Goal: Navigation & Orientation: Find specific page/section

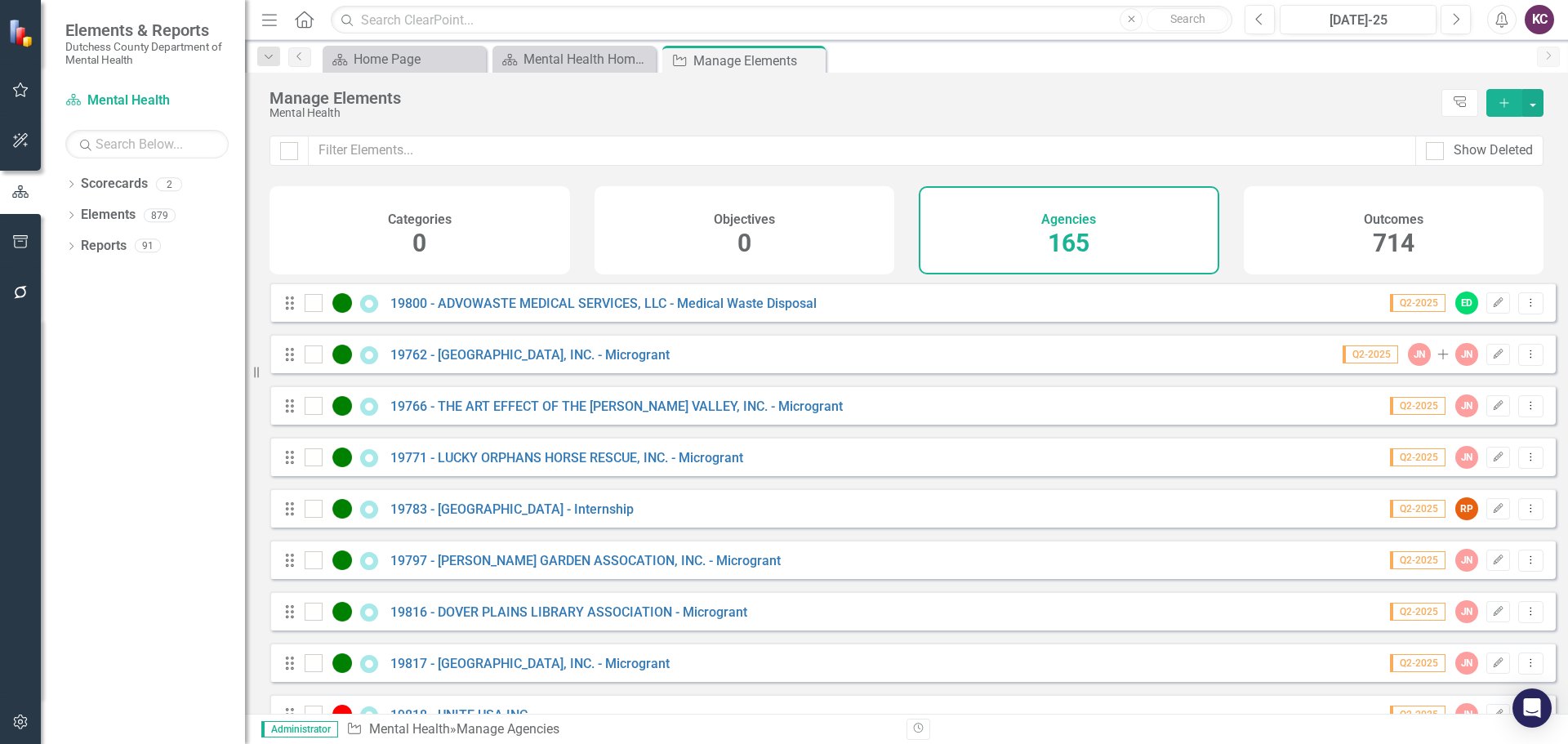
scroll to position [3027, 0]
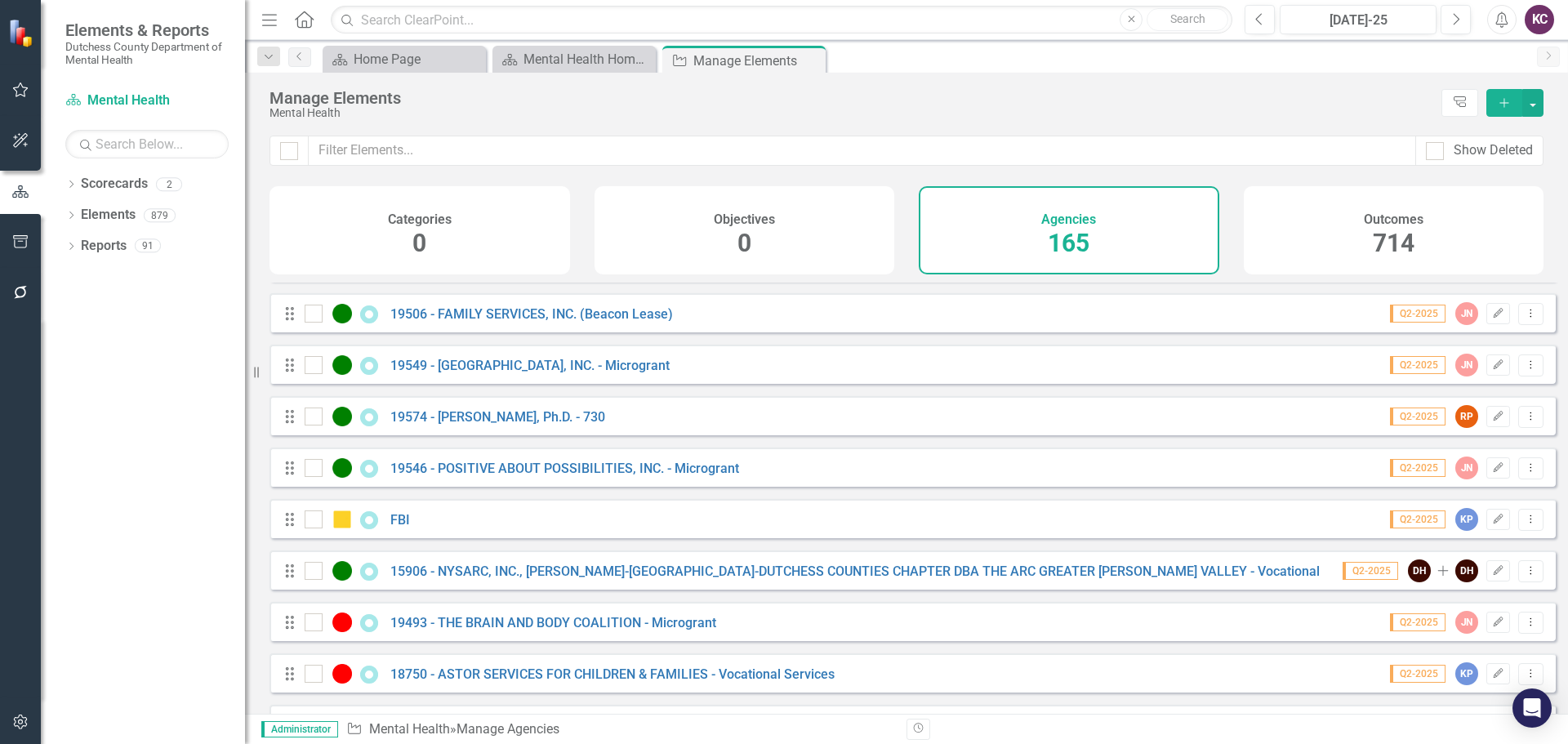
click at [1015, 91] on div "Manage Elements" at bounding box center [851, 98] width 1164 height 18
click at [990, 119] on div "Mental Health" at bounding box center [851, 113] width 1164 height 13
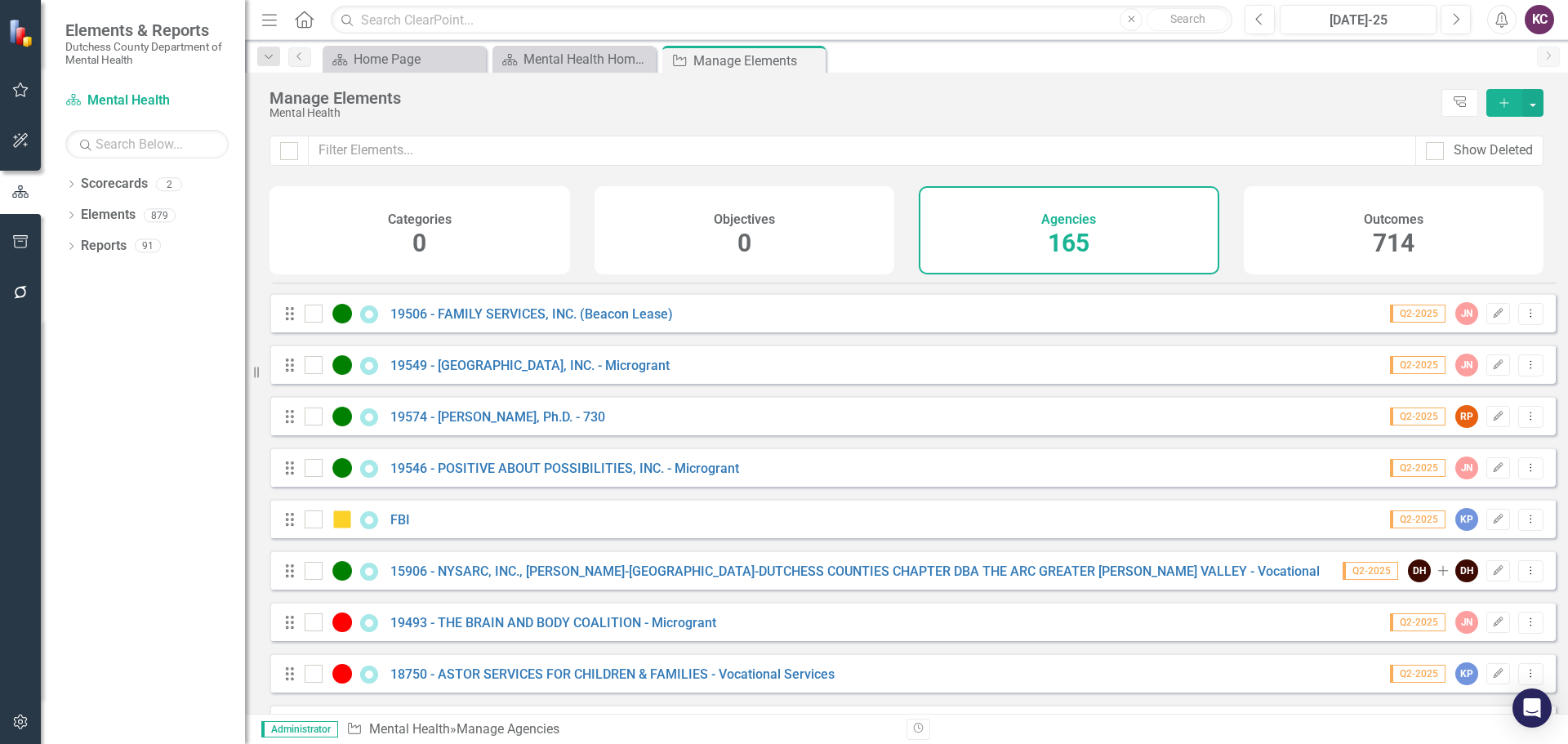
click at [488, 91] on div "Manage Elements" at bounding box center [851, 98] width 1164 height 18
click at [1255, 103] on div "Manage Elements" at bounding box center [851, 98] width 1164 height 18
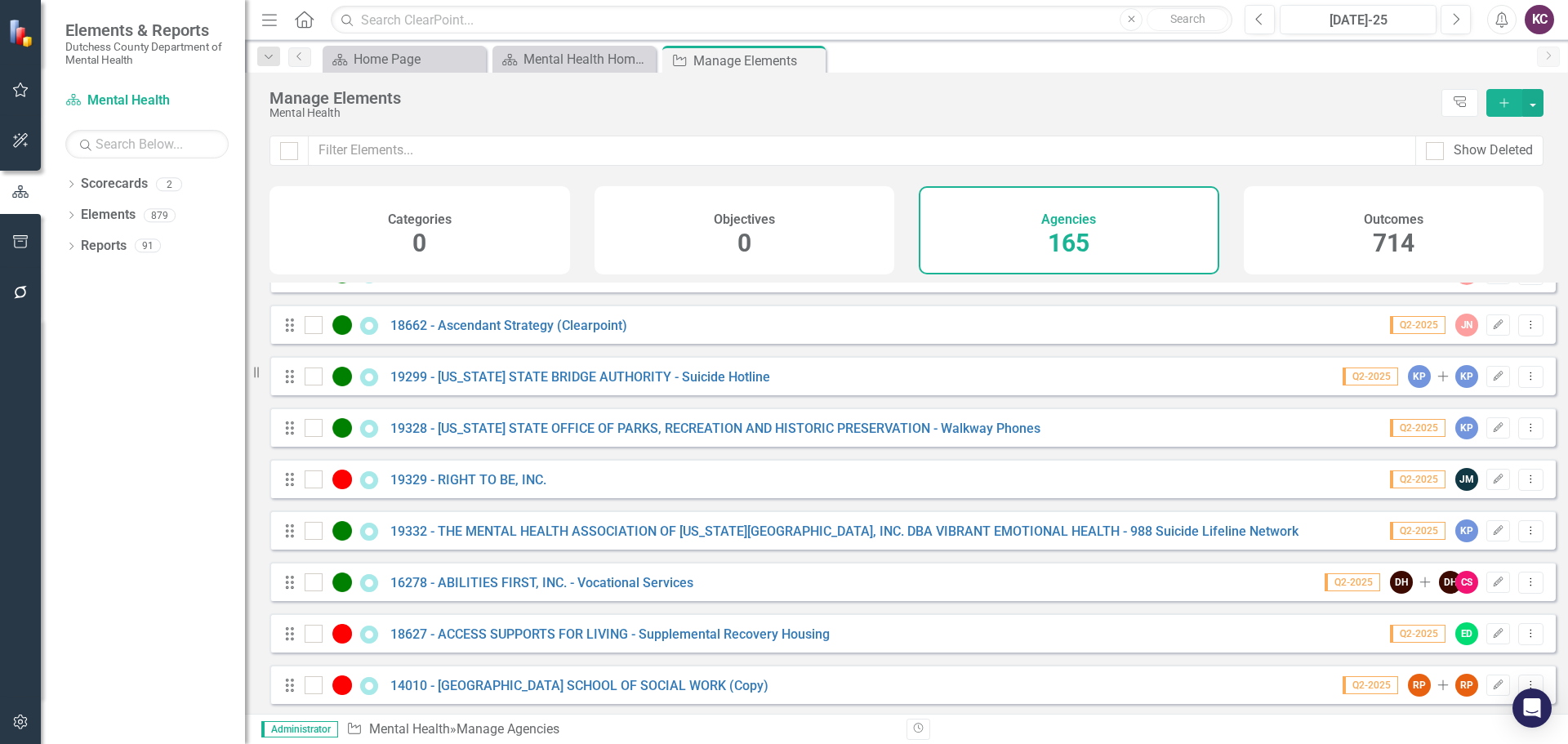
scroll to position [3599, 0]
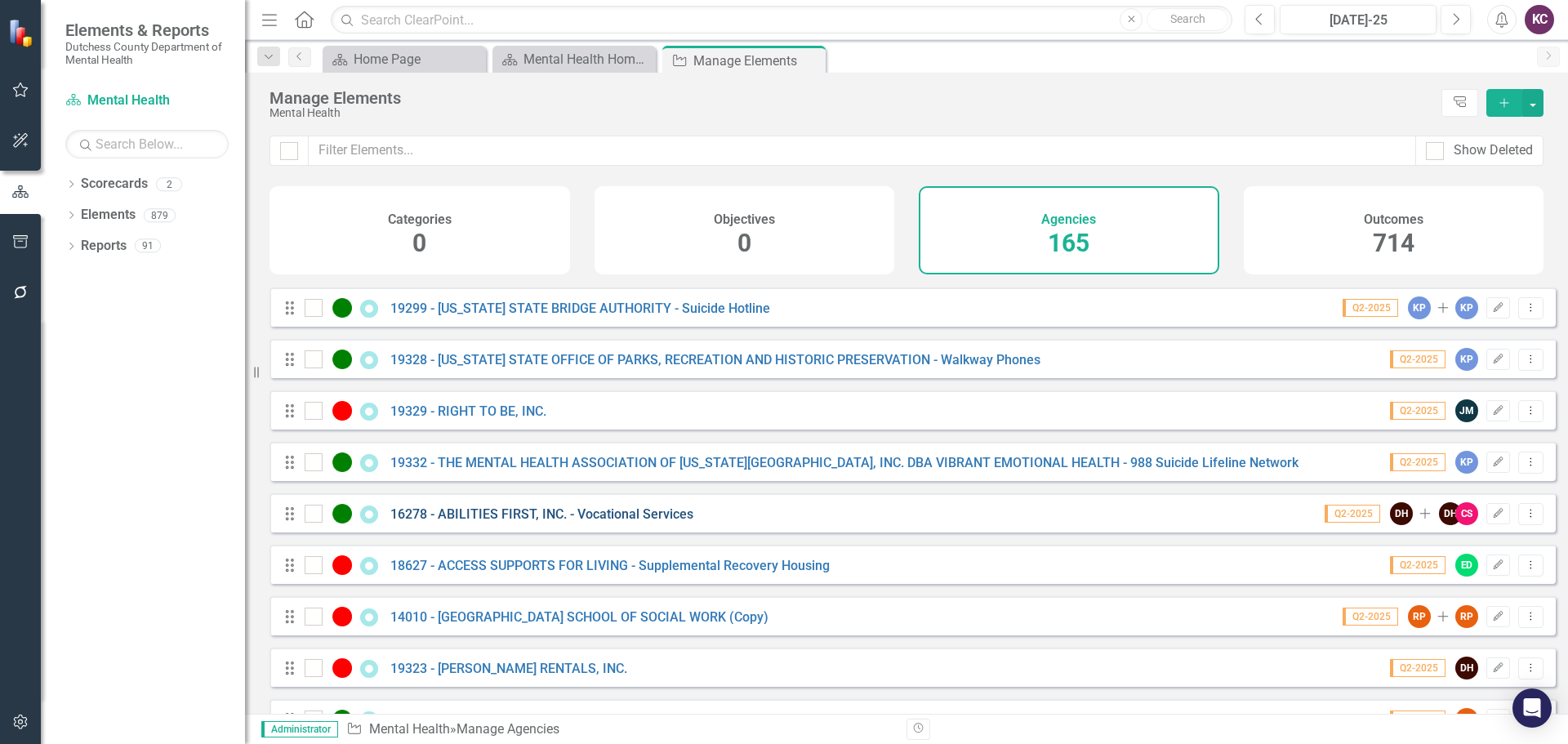
click at [468, 522] on link "16278 - ABILITIES FIRST, INC. - Vocational Services" at bounding box center [542, 514] width 303 height 15
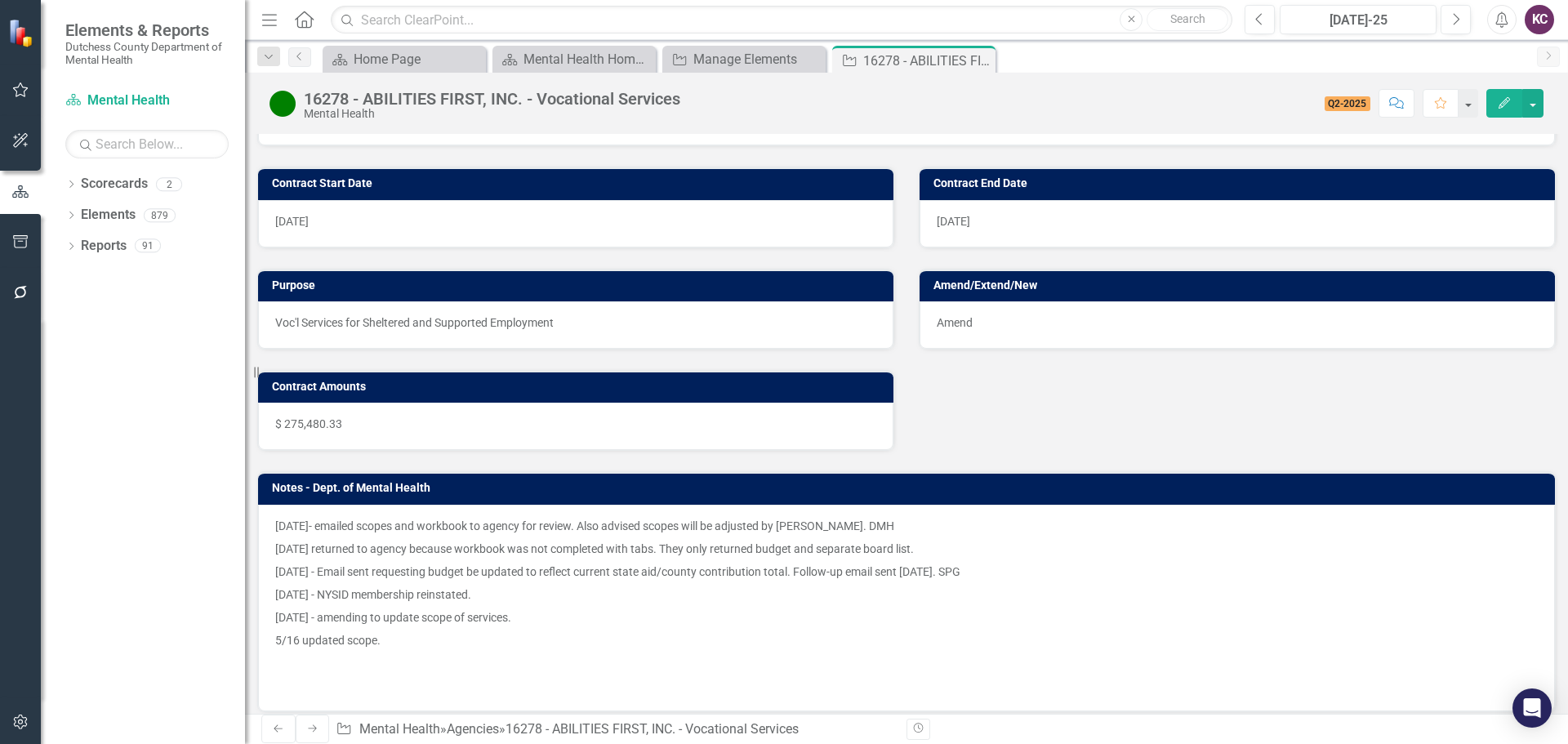
scroll to position [804, 0]
